Goal: Task Accomplishment & Management: Manage account settings

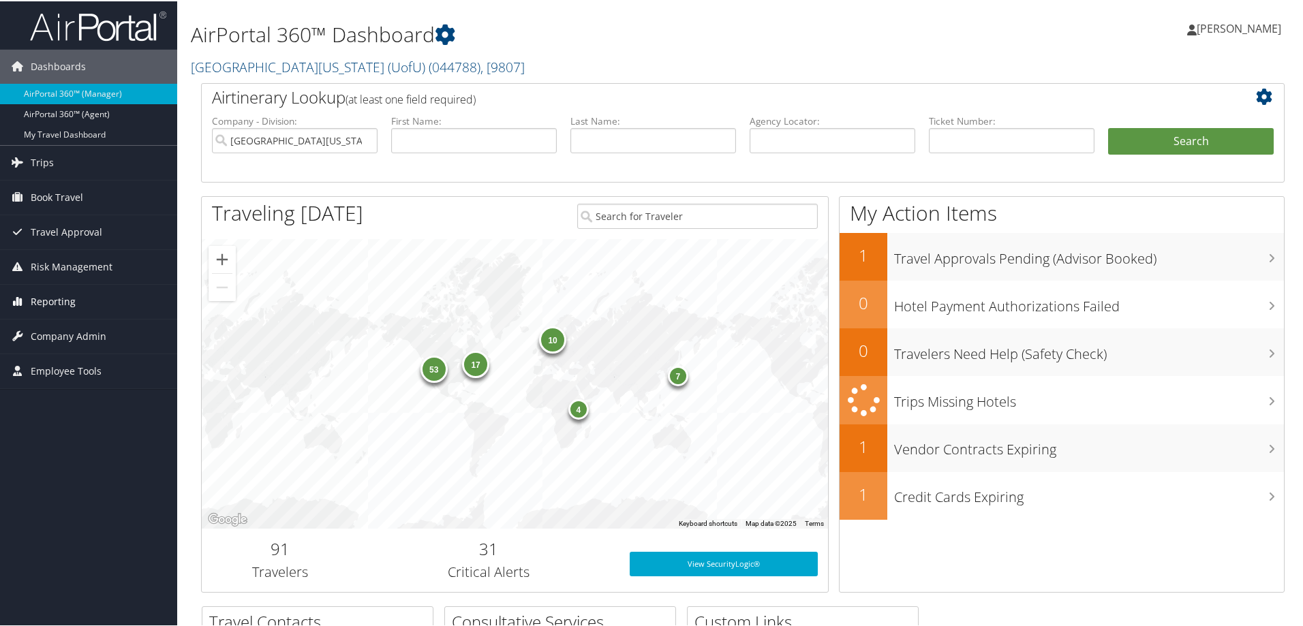
click at [50, 305] on span "Reporting" at bounding box center [53, 300] width 45 height 34
click at [54, 411] on span "Company Admin" at bounding box center [69, 417] width 76 height 34
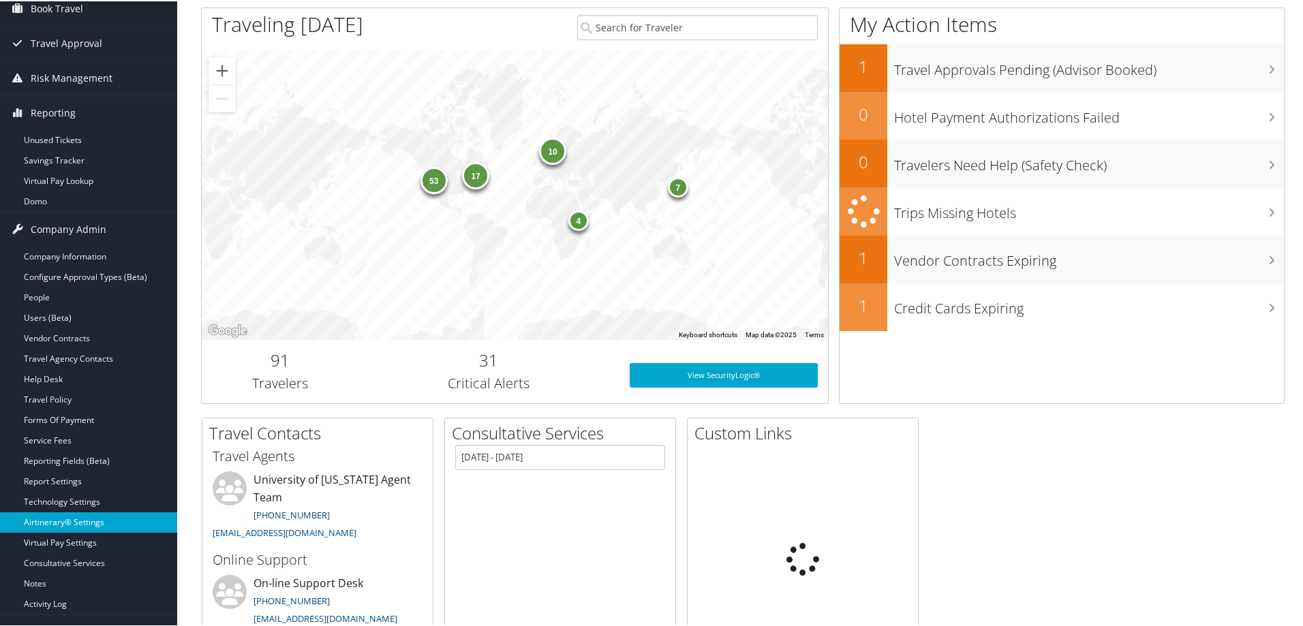
scroll to position [204, 0]
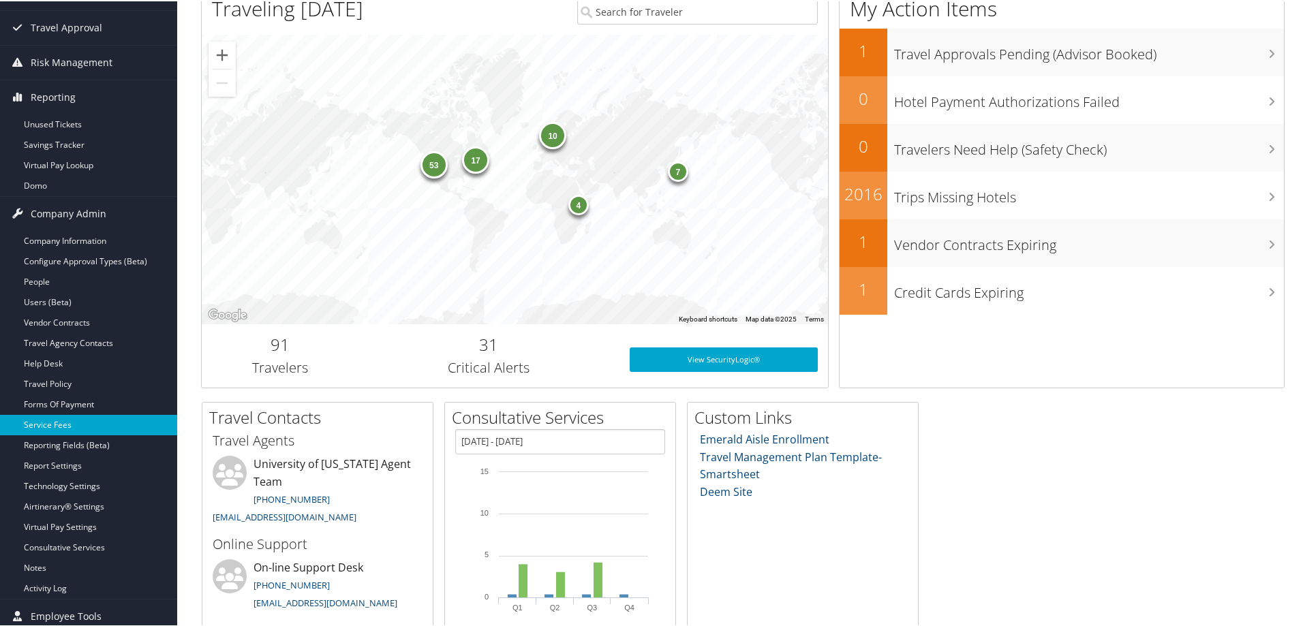
click at [56, 421] on link "Service Fees" at bounding box center [88, 424] width 177 height 20
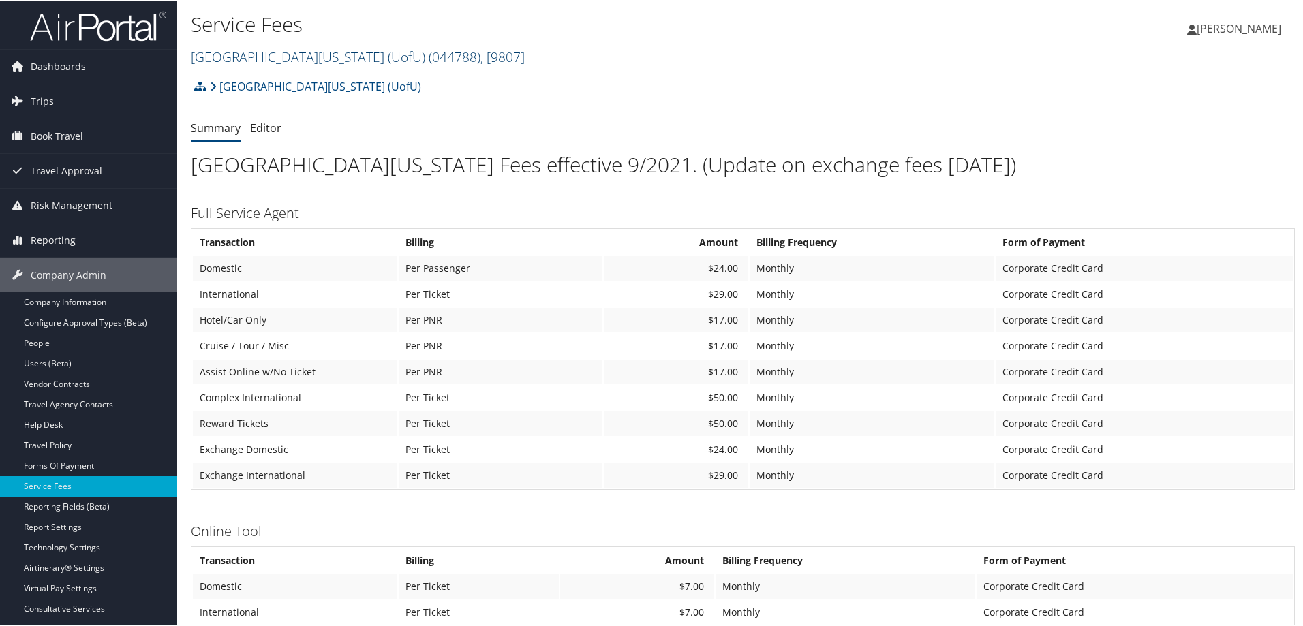
click at [428, 52] on span "( 044788 )" at bounding box center [454, 55] width 52 height 18
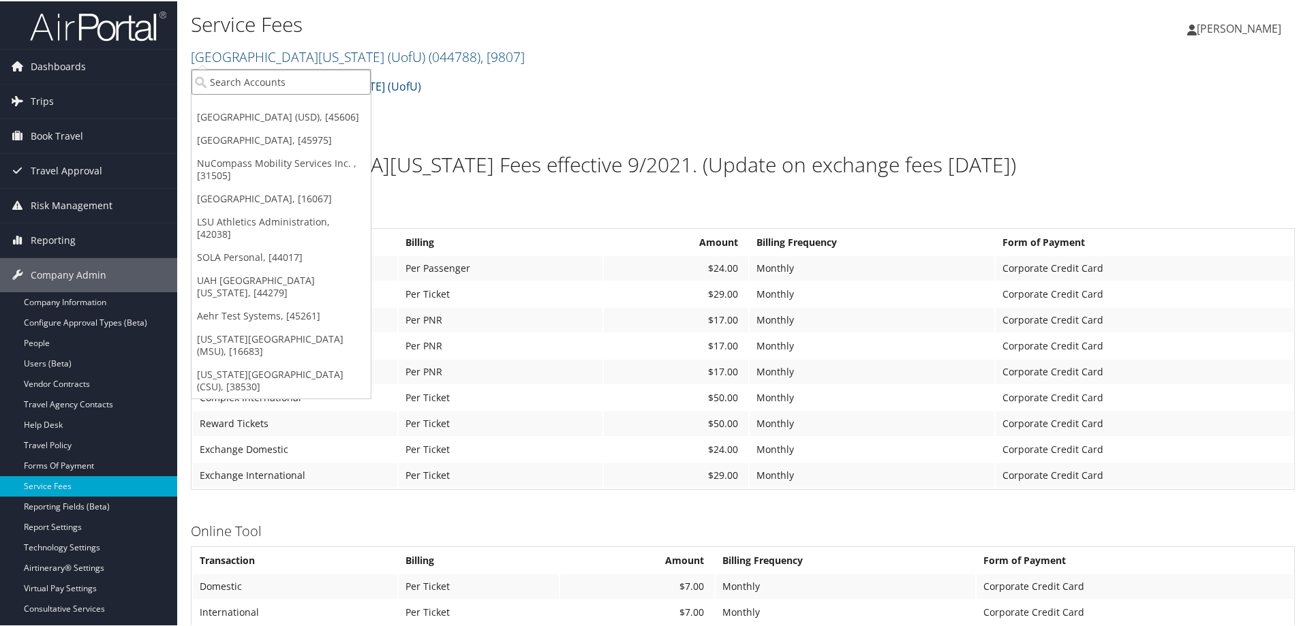
click at [296, 83] on input "search" at bounding box center [280, 80] width 179 height 25
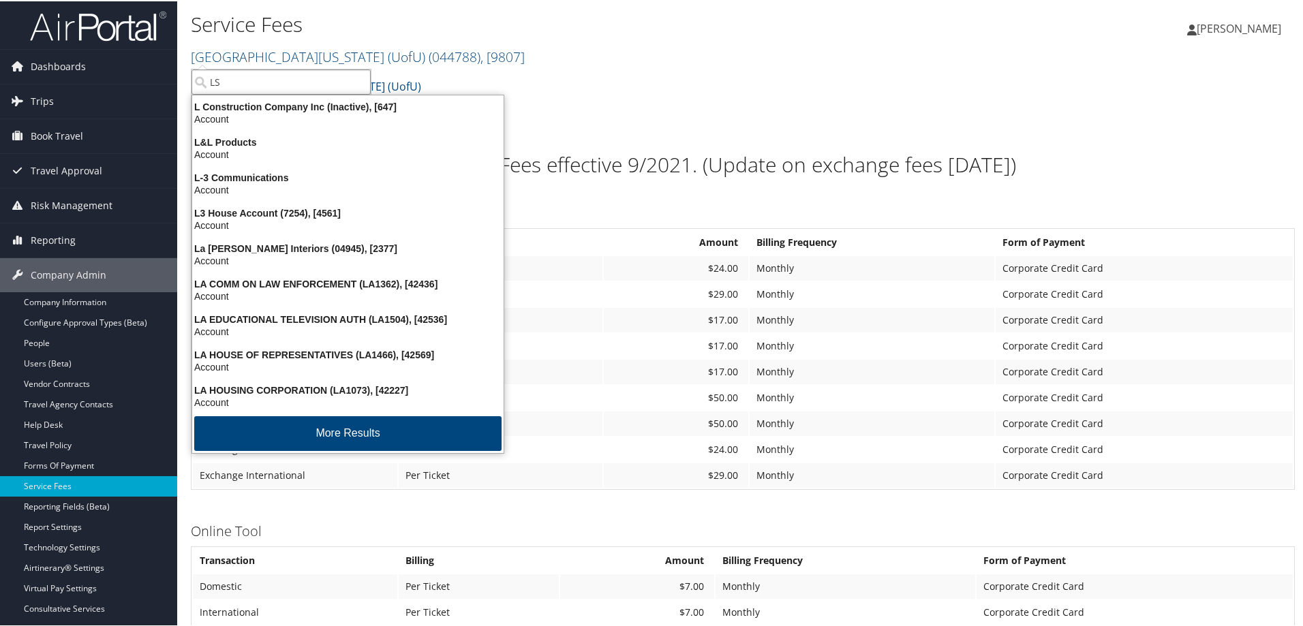
type input "LSU"
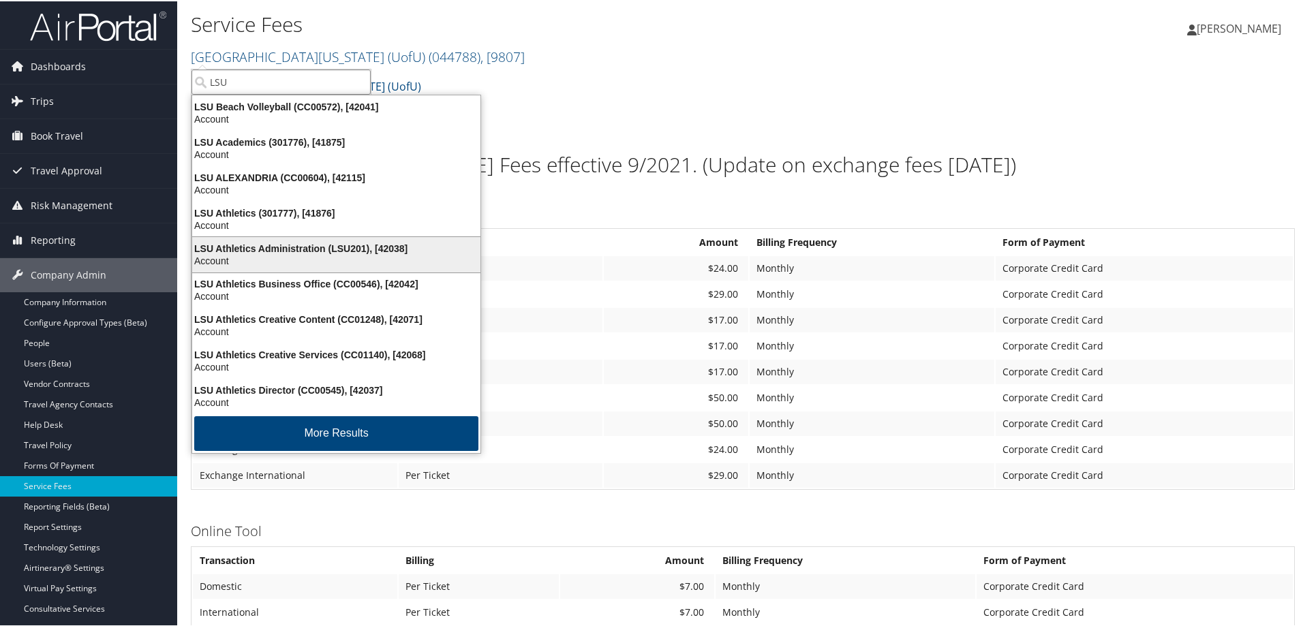
click at [341, 250] on div "LSU Athletics Administration (LSU201), [42038]" at bounding box center [336, 247] width 305 height 12
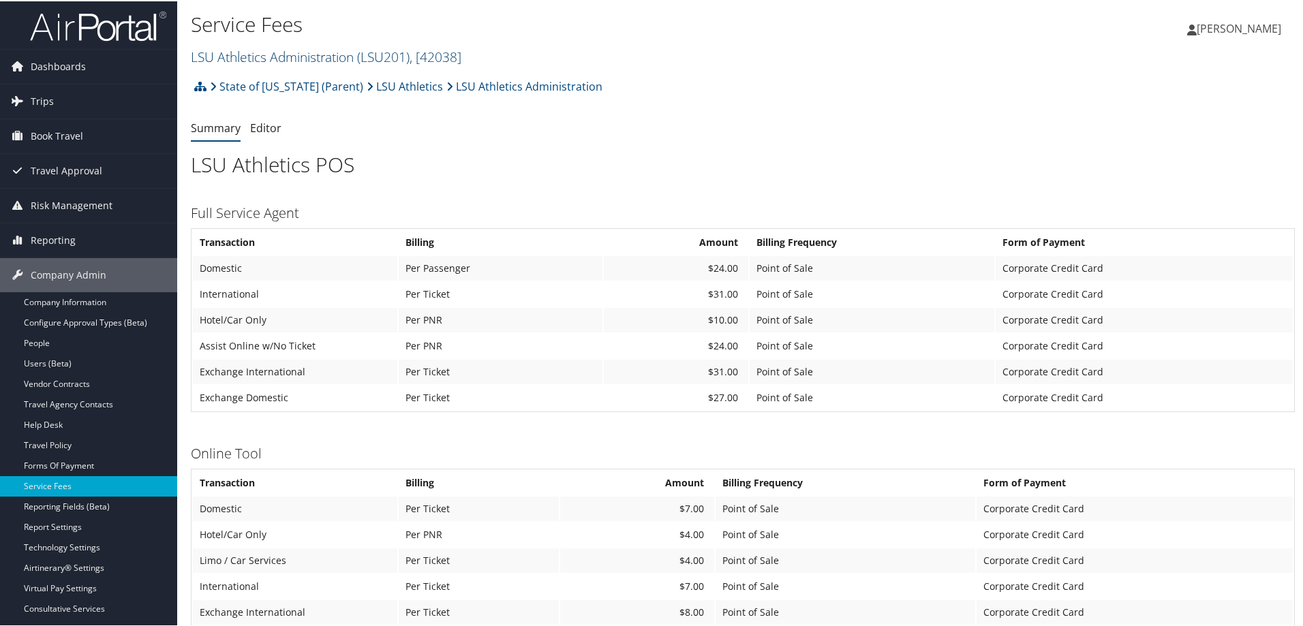
click at [445, 56] on span ", [ 42038 ]" at bounding box center [435, 55] width 52 height 18
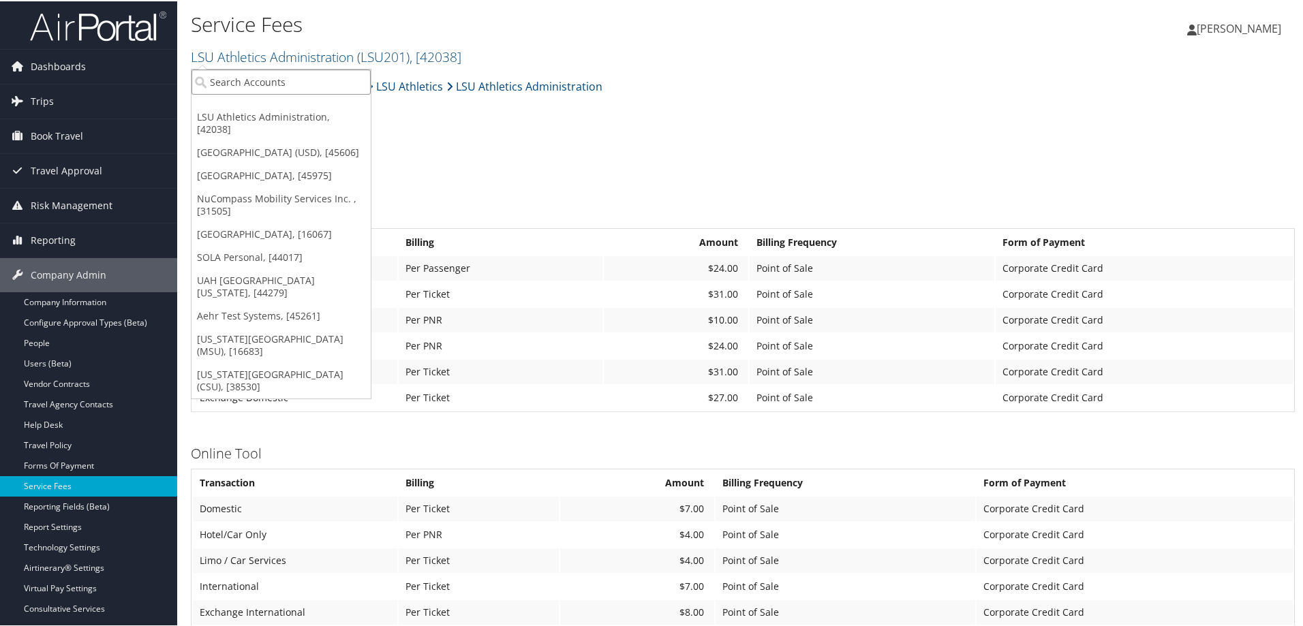
click at [247, 82] on input "search" at bounding box center [280, 80] width 179 height 25
type input "LSU"
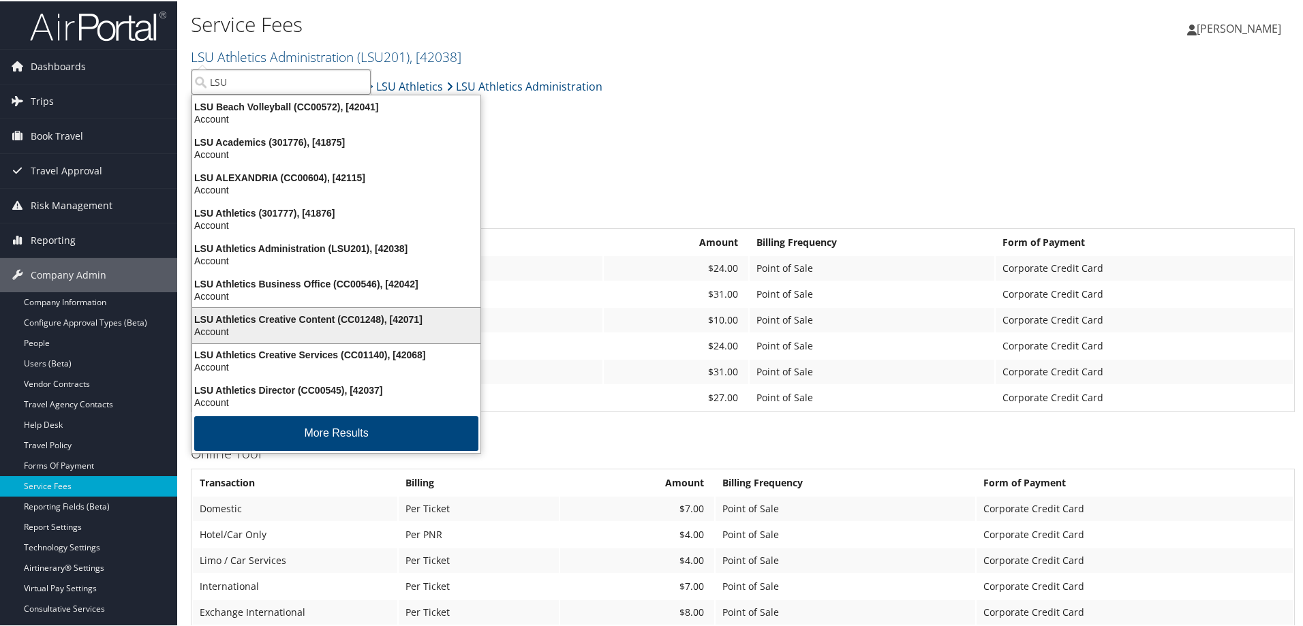
scroll to position [3, 0]
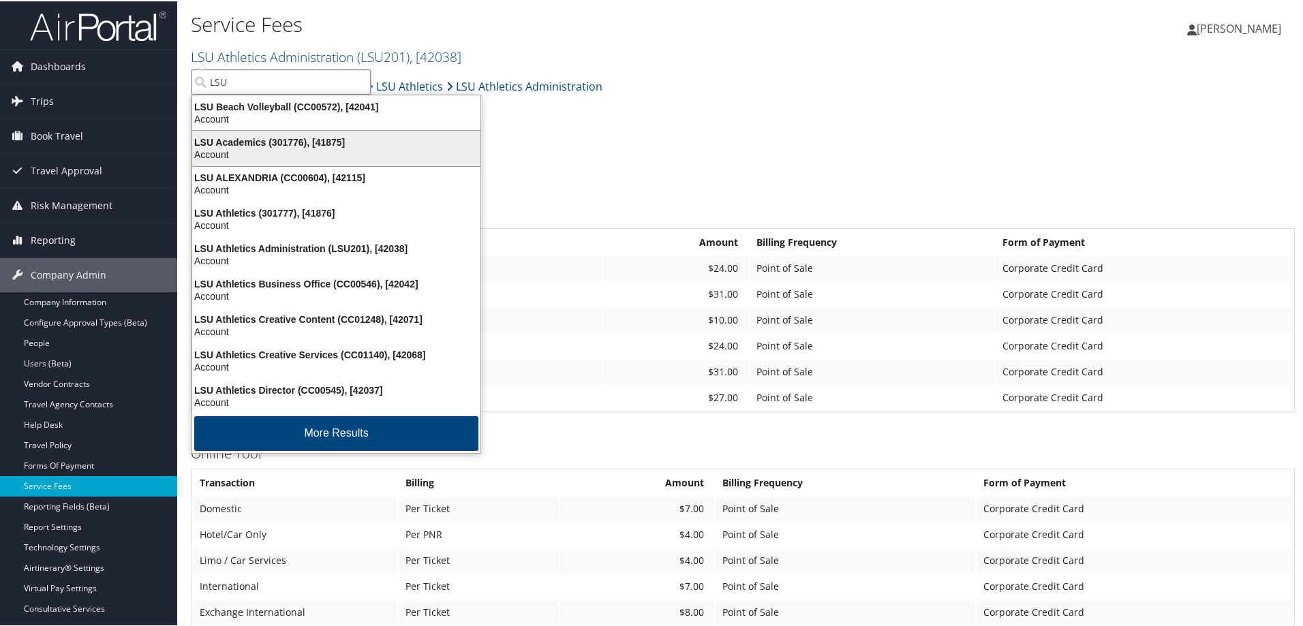
click at [356, 142] on div "LSU Academics (301776), [41875]" at bounding box center [336, 141] width 305 height 12
